Goal: Task Accomplishment & Management: Complete application form

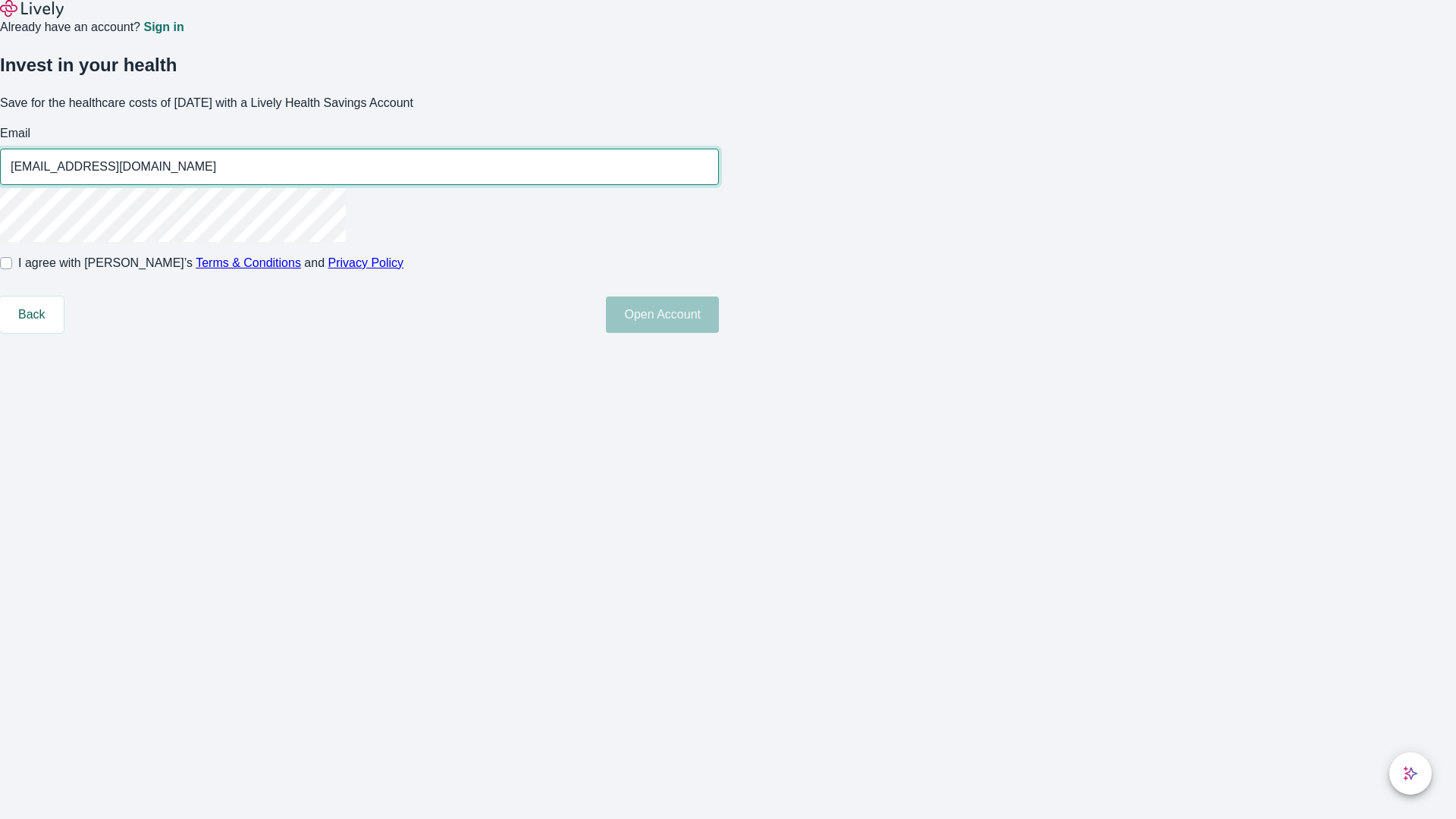
type input "[EMAIL_ADDRESS][DOMAIN_NAME]"
click at [13, 270] on input "I agree with Lively’s Terms & Conditions and Privacy Policy" at bounding box center [6, 263] width 13 height 13
checkbox input "true"
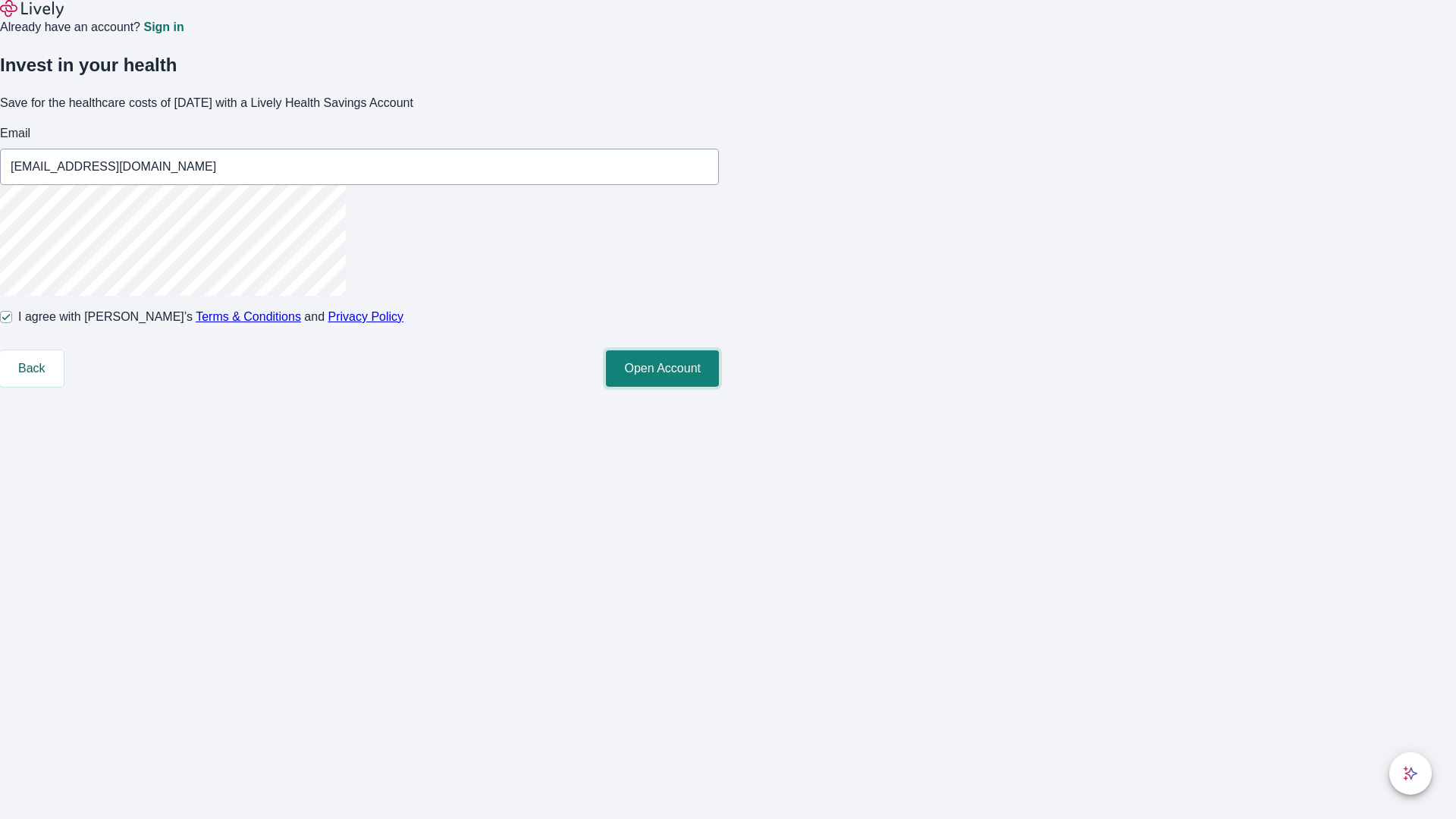
click at [719, 387] on button "Open Account" at bounding box center [662, 368] width 113 height 37
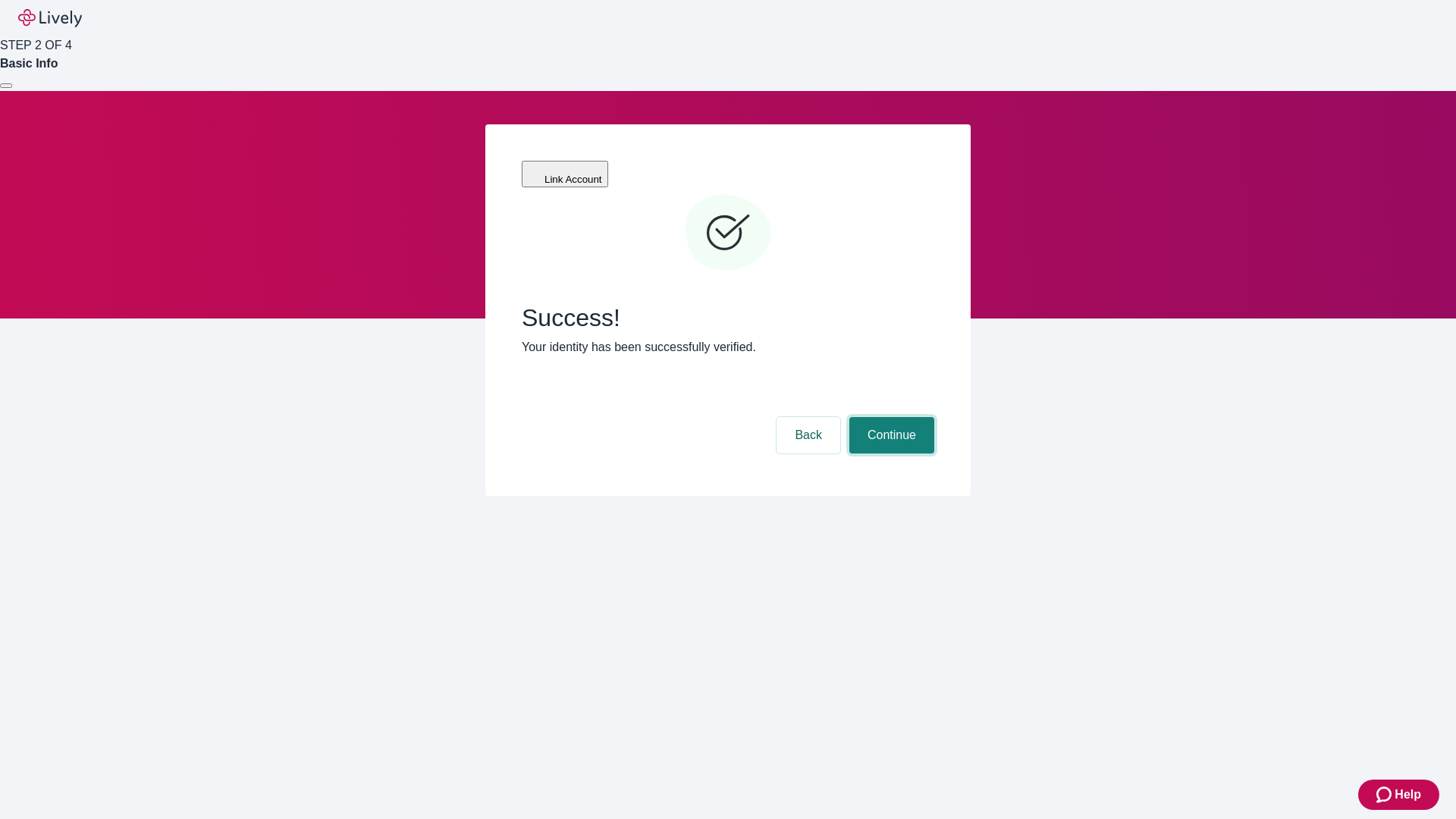
click at [890, 418] on button "Continue" at bounding box center [892, 435] width 85 height 37
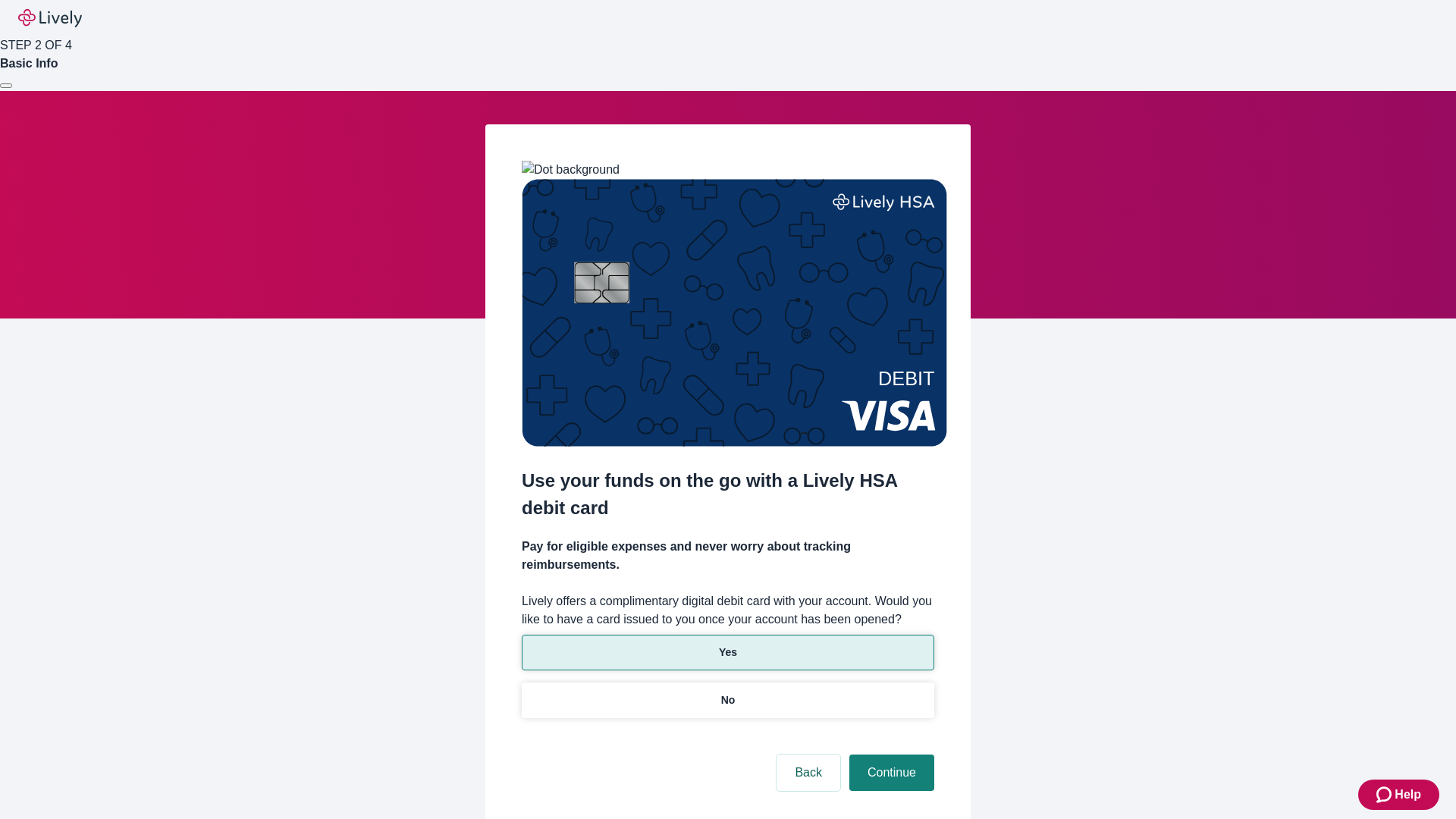
click at [728, 645] on p "Yes" at bounding box center [728, 653] width 18 height 16
click at [890, 754] on button "Continue" at bounding box center [892, 772] width 85 height 37
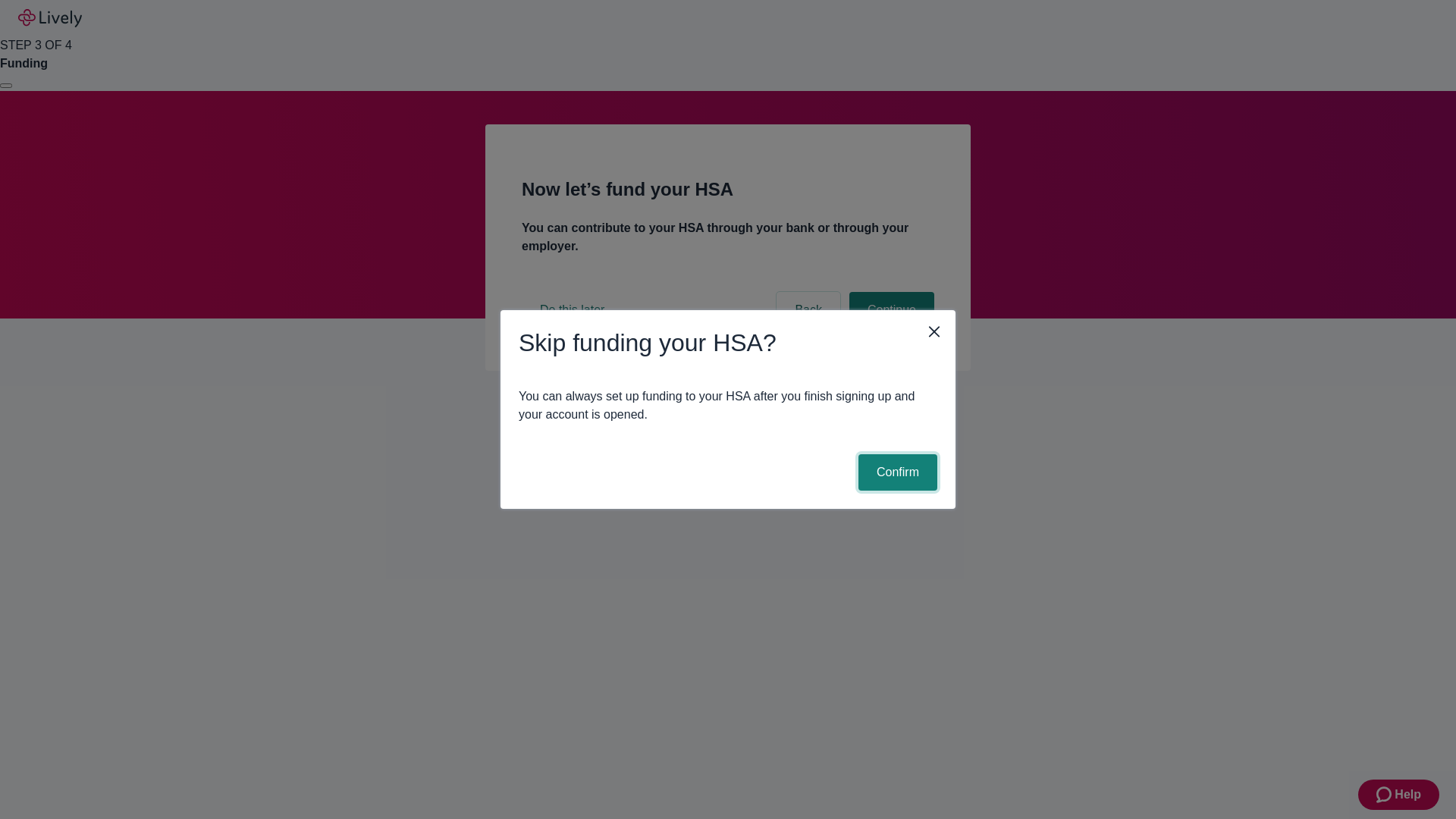
click at [896, 472] on button "Confirm" at bounding box center [898, 472] width 79 height 37
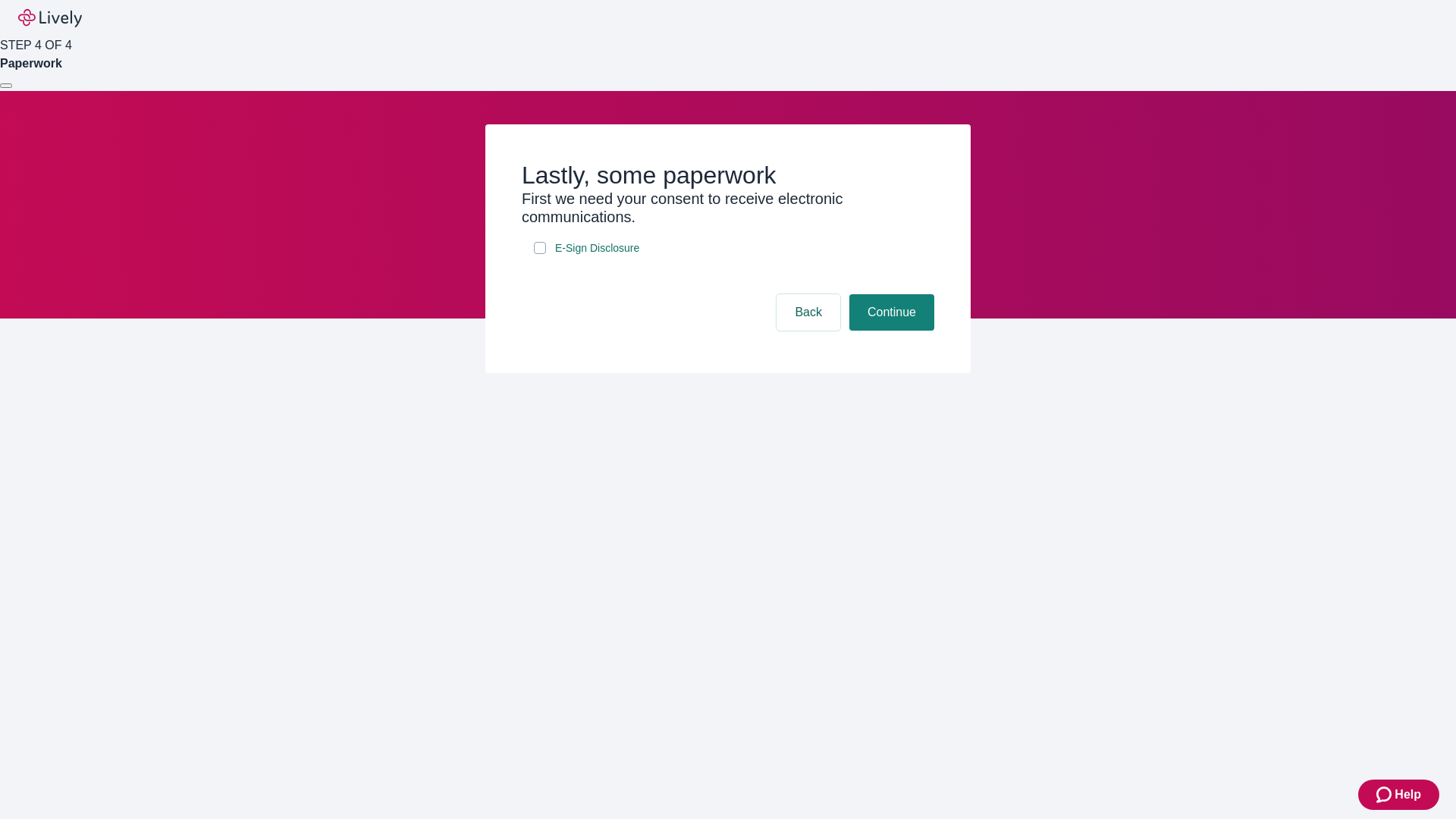
click at [540, 254] on input "E-Sign Disclosure" at bounding box center [540, 248] width 13 height 13
checkbox input "true"
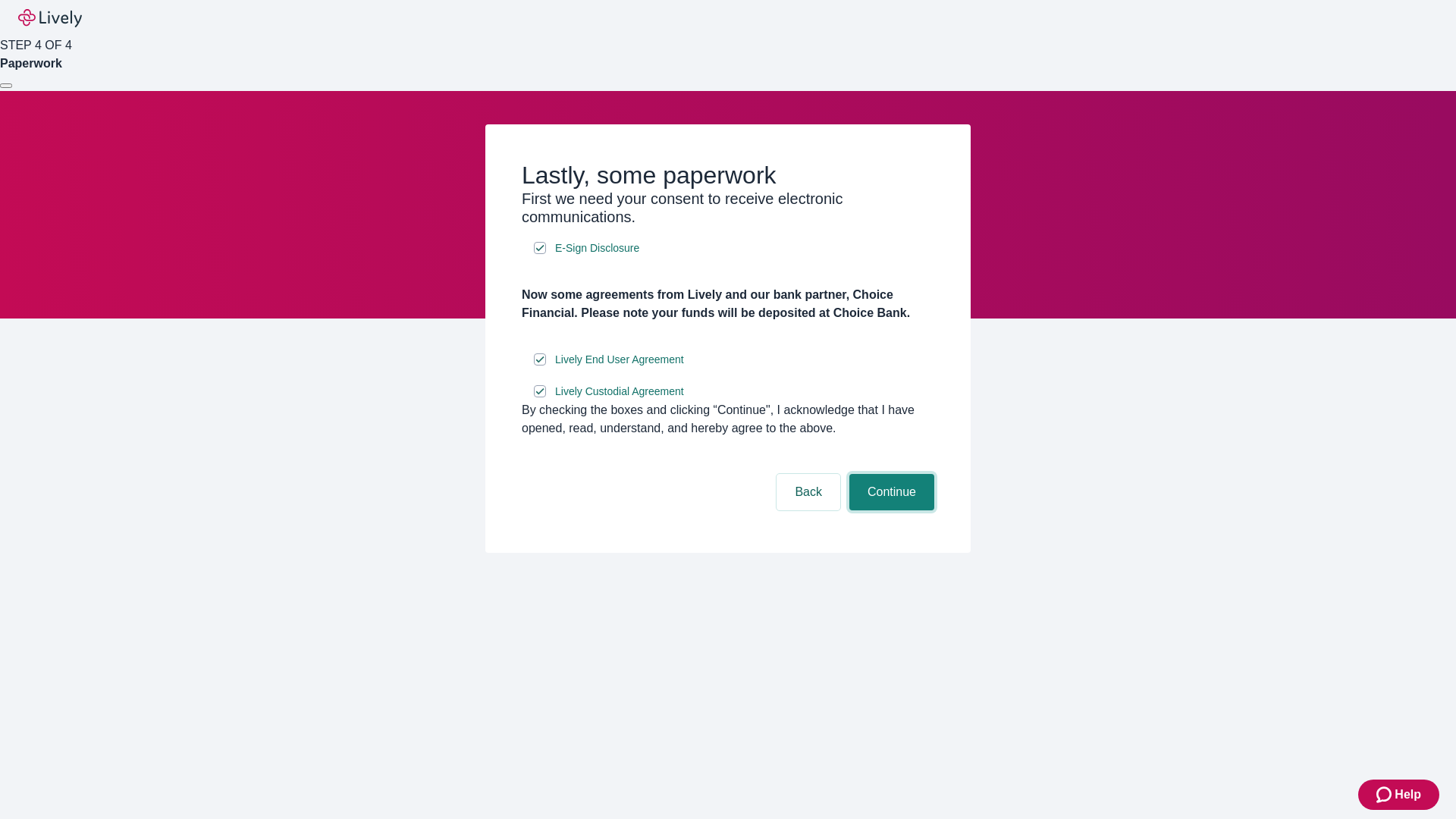
click at [890, 511] on button "Continue" at bounding box center [892, 492] width 85 height 37
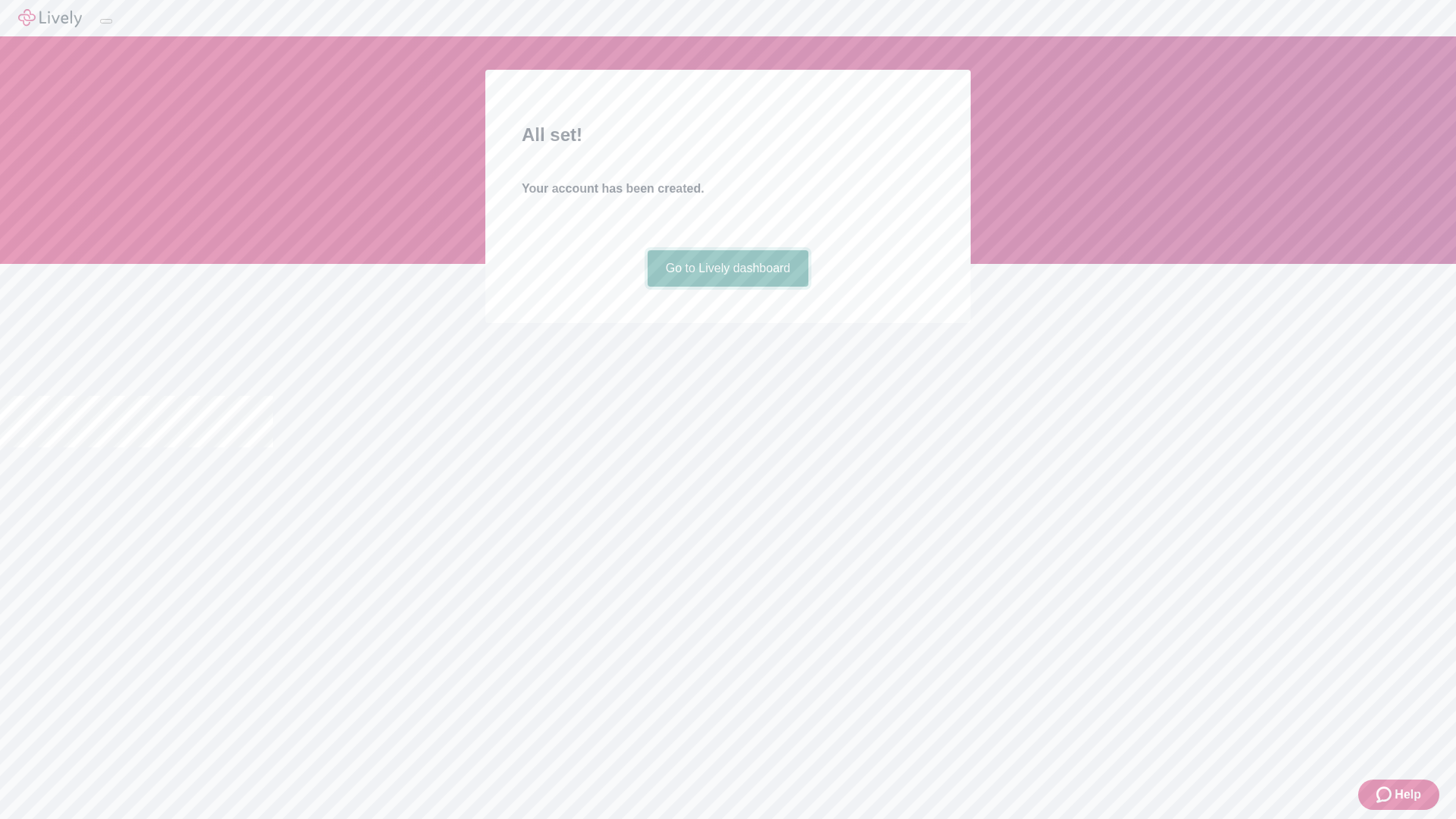
click at [728, 287] on link "Go to Lively dashboard" at bounding box center [728, 268] width 161 height 37
